Goal: Information Seeking & Learning: Learn about a topic

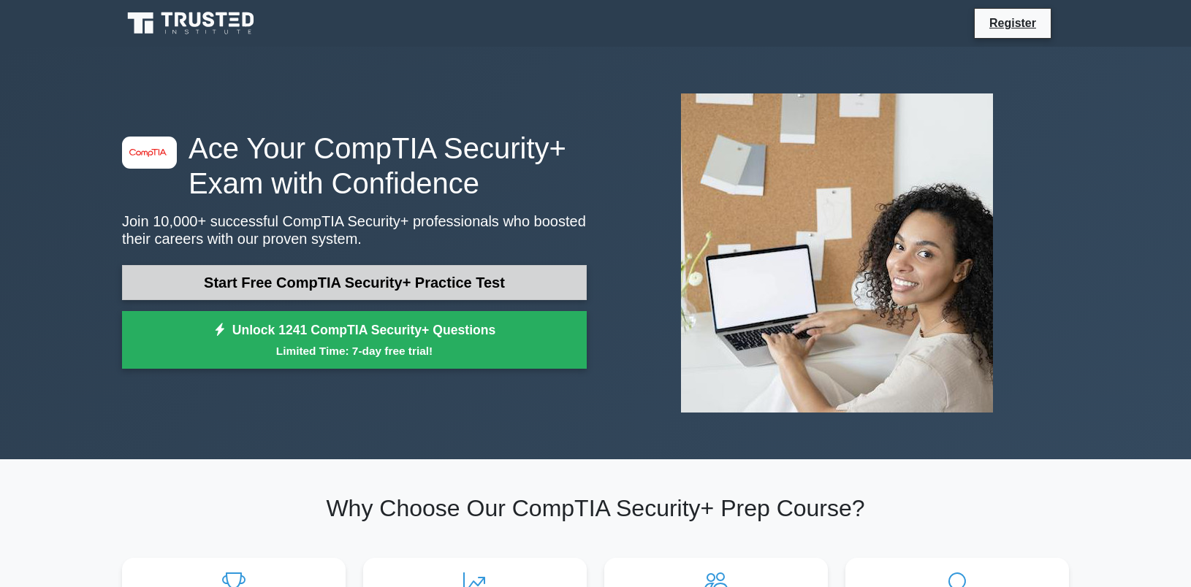
click at [368, 294] on link "Start Free CompTIA Security+ Practice Test" at bounding box center [354, 282] width 465 height 35
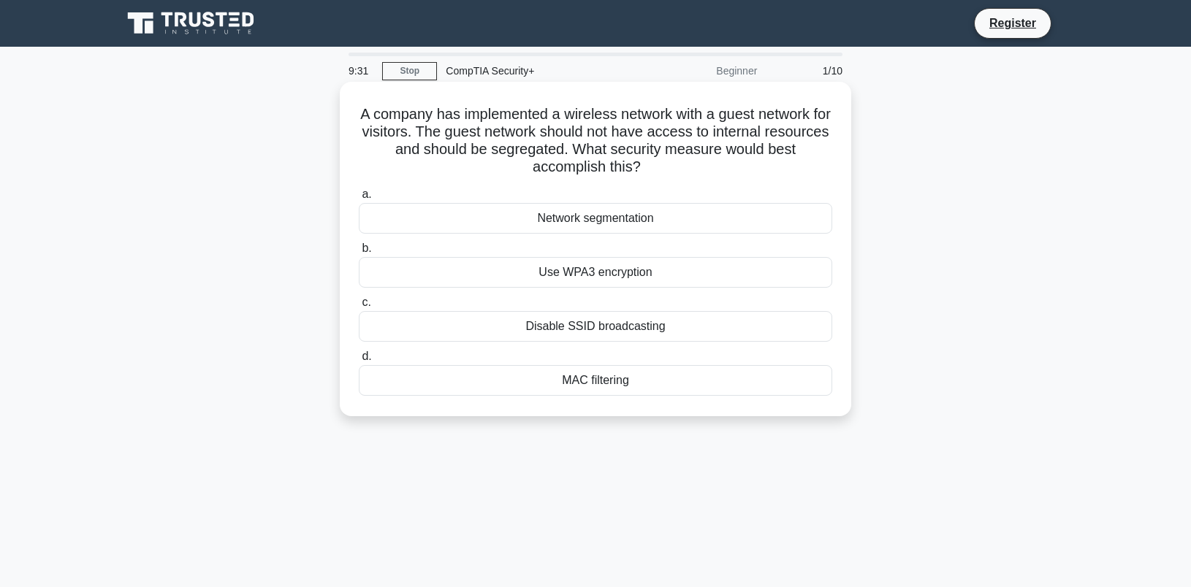
click at [636, 224] on div "Network segmentation" at bounding box center [595, 218] width 473 height 31
click at [562, 225] on div "Network segmentation" at bounding box center [595, 218] width 473 height 31
click at [359, 199] on input "a. Network segmentation" at bounding box center [359, 194] width 0 height 9
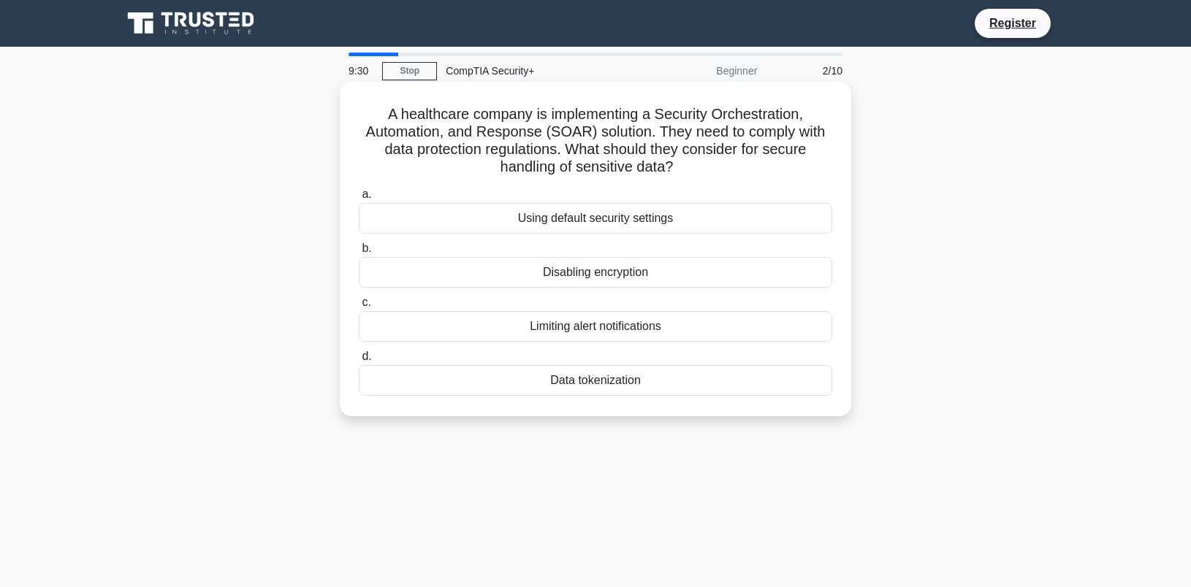
click at [381, 192] on label "a. Using default security settings" at bounding box center [595, 210] width 473 height 48
click at [359, 192] on input "a. Using default security settings" at bounding box center [359, 194] width 0 height 9
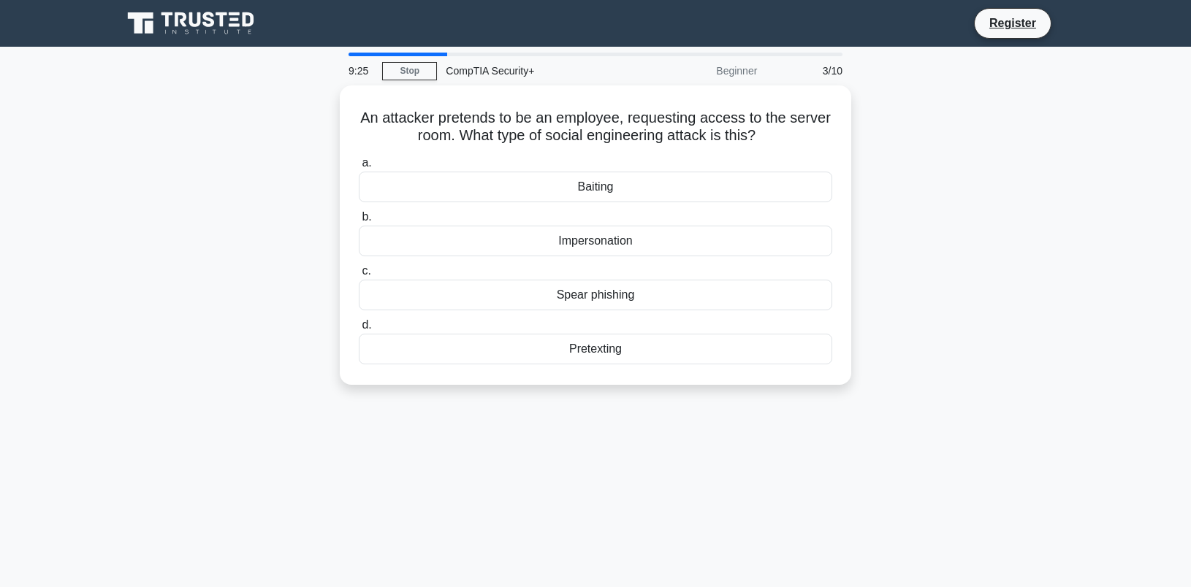
click at [393, 54] on div at bounding box center [398, 55] width 99 height 4
click at [434, 54] on div at bounding box center [398, 55] width 99 height 4
